Goal: Task Accomplishment & Management: Manage account settings

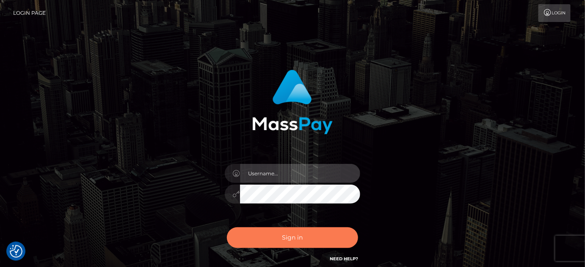
type input "[PERSON_NAME].spree"
click at [264, 233] on button "Sign in" at bounding box center [292, 238] width 131 height 21
type input "[PERSON_NAME].spree"
click at [280, 237] on button "Sign in" at bounding box center [292, 238] width 131 height 21
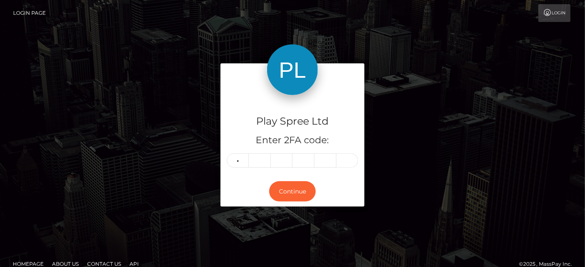
type input "6"
type input "8"
type input "9"
type input "7"
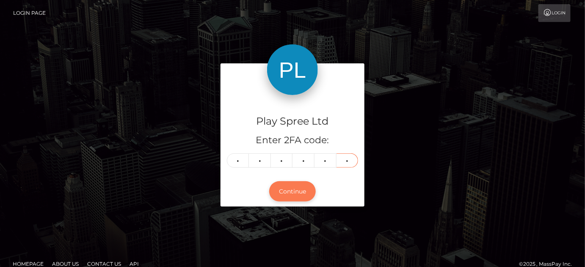
type input "6"
click at [291, 196] on button "Continue" at bounding box center [292, 192] width 47 height 21
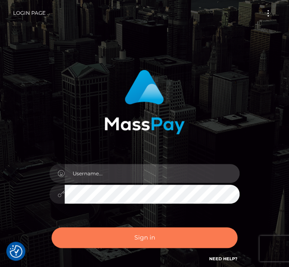
type input "[PERSON_NAME].spree"
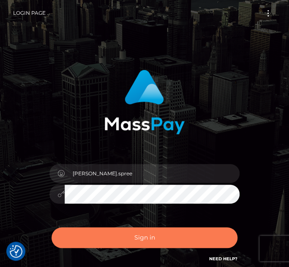
click at [177, 245] on button "Sign in" at bounding box center [145, 238] width 186 height 21
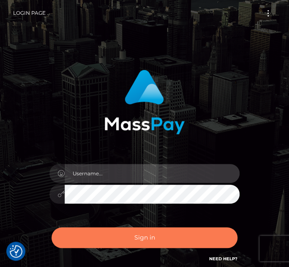
type input "Maria.spree"
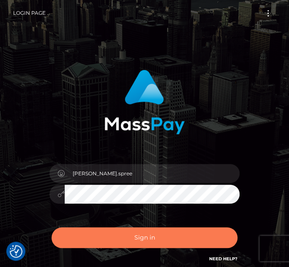
click at [152, 237] on button "Sign in" at bounding box center [145, 238] width 186 height 21
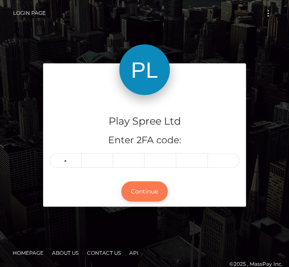
type input "1"
type input "3"
type input "1"
type input "9"
type input "1"
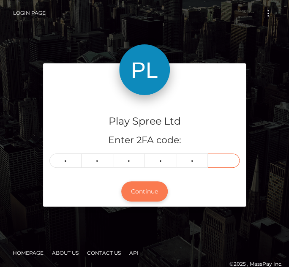
type input "5"
